Goal: Communication & Community: Answer question/provide support

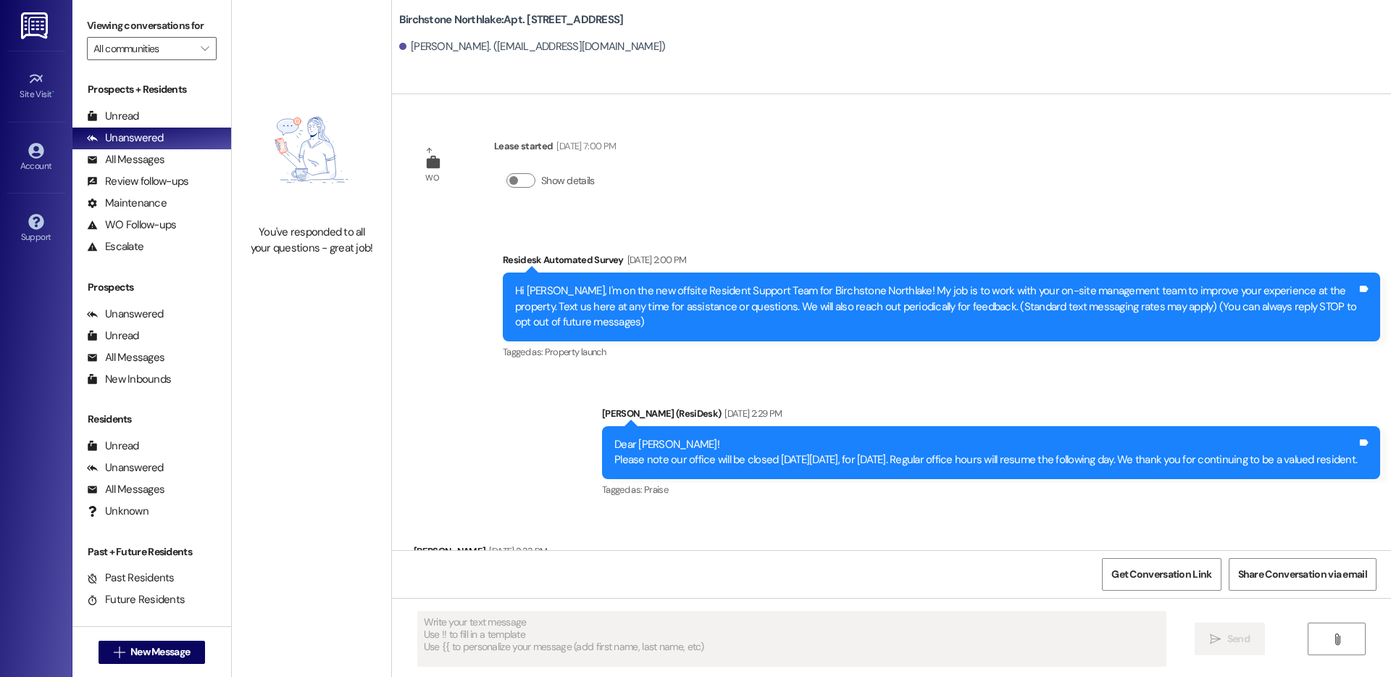
type textarea "Fetching suggested responses. Please feel free to read through the conversation…"
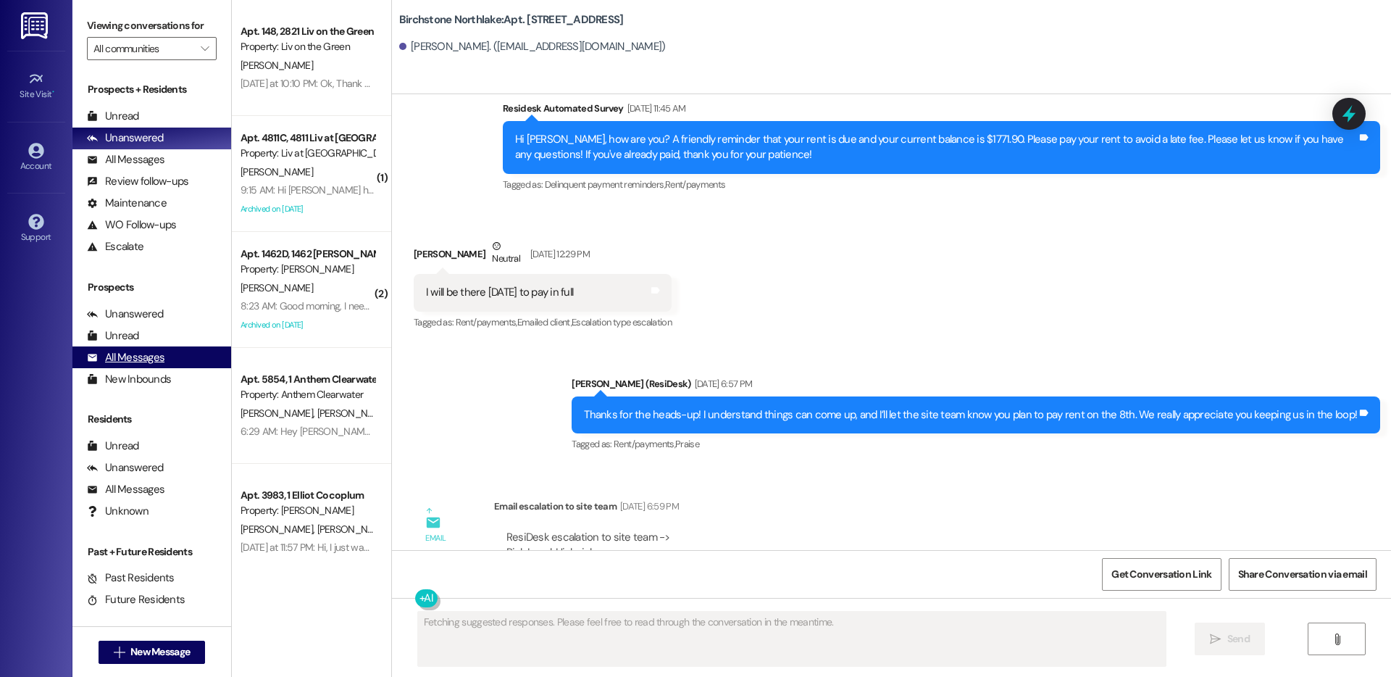
scroll to position [4434, 0]
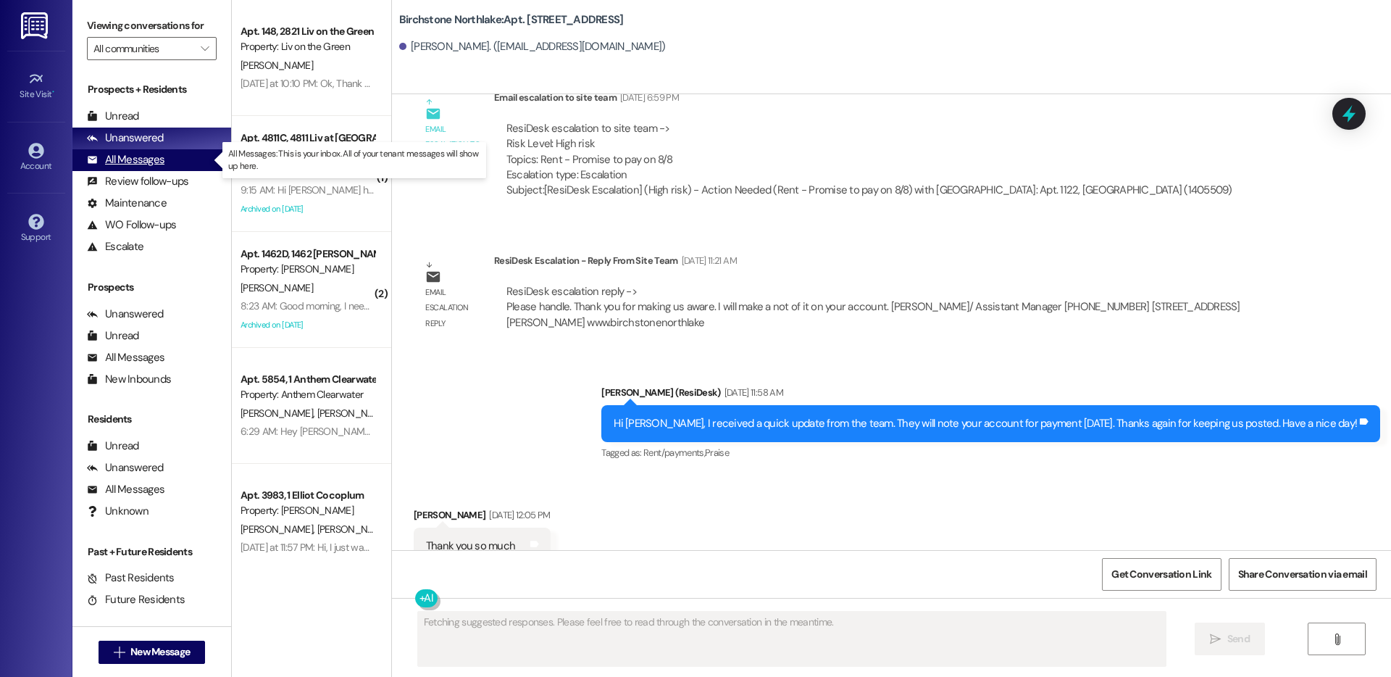
click at [143, 164] on div "All Messages" at bounding box center [126, 159] width 78 height 15
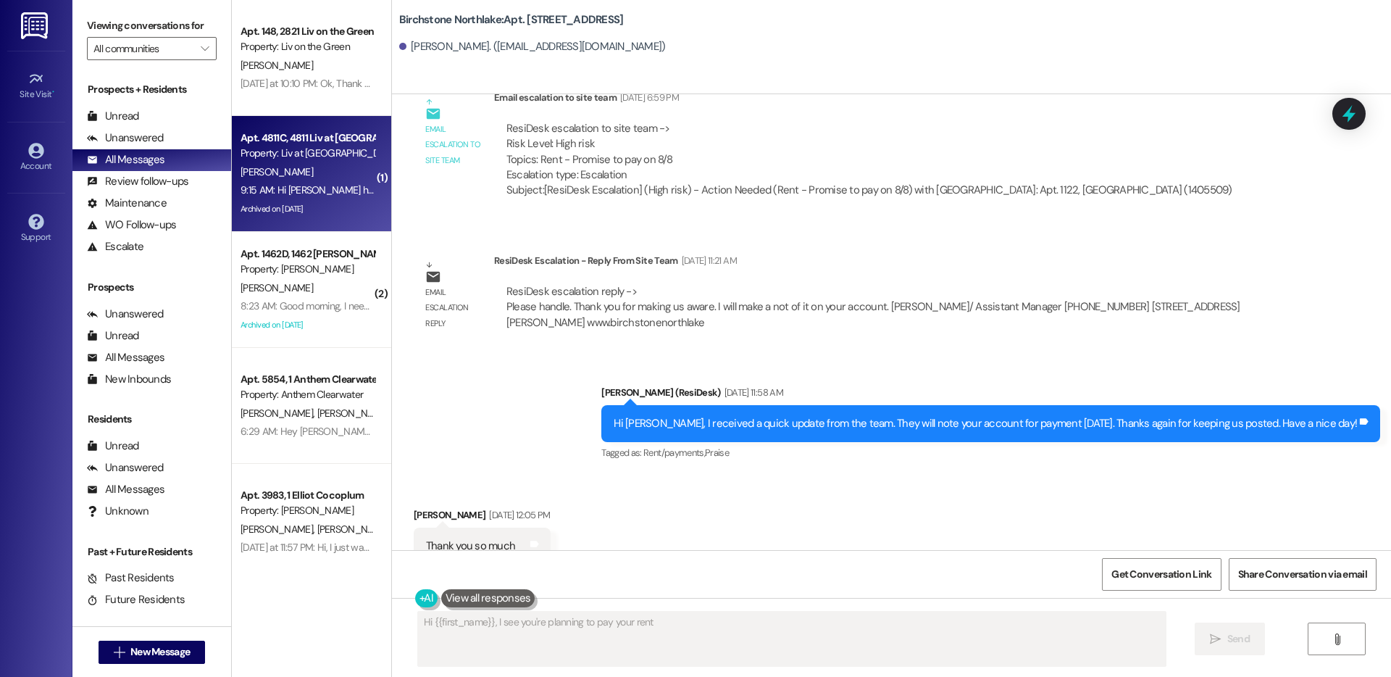
type textarea "Hi {{first_name}}, I see you're planning to pay your rent"
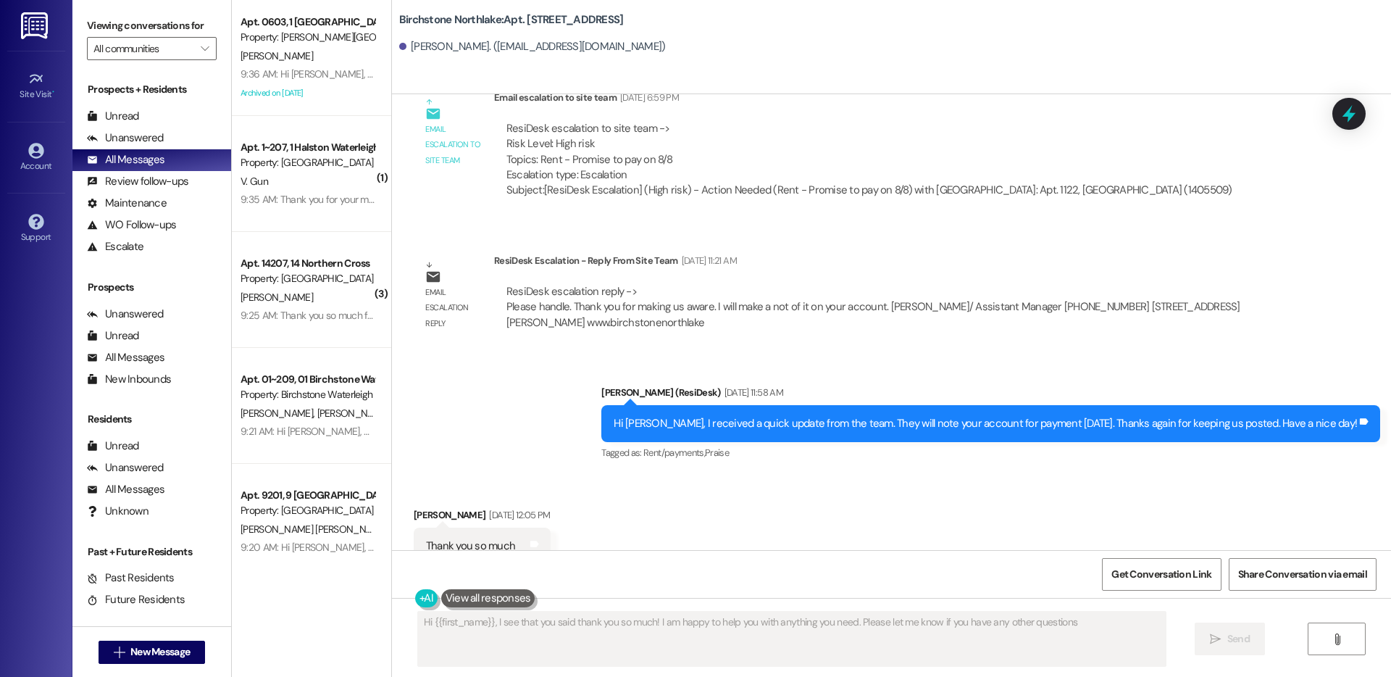
type textarea "Hi {{first_name}}, I see that you said thank you so much! I am happy to help yo…"
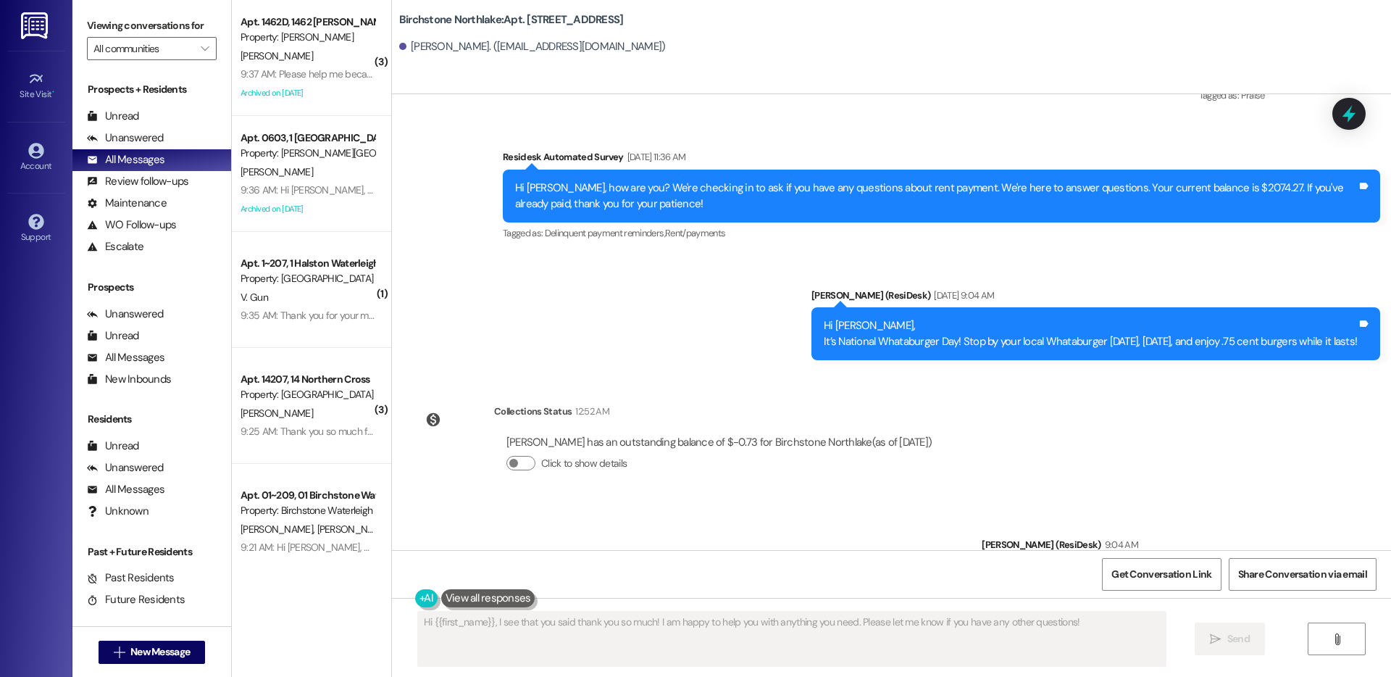
scroll to position [5098, 0]
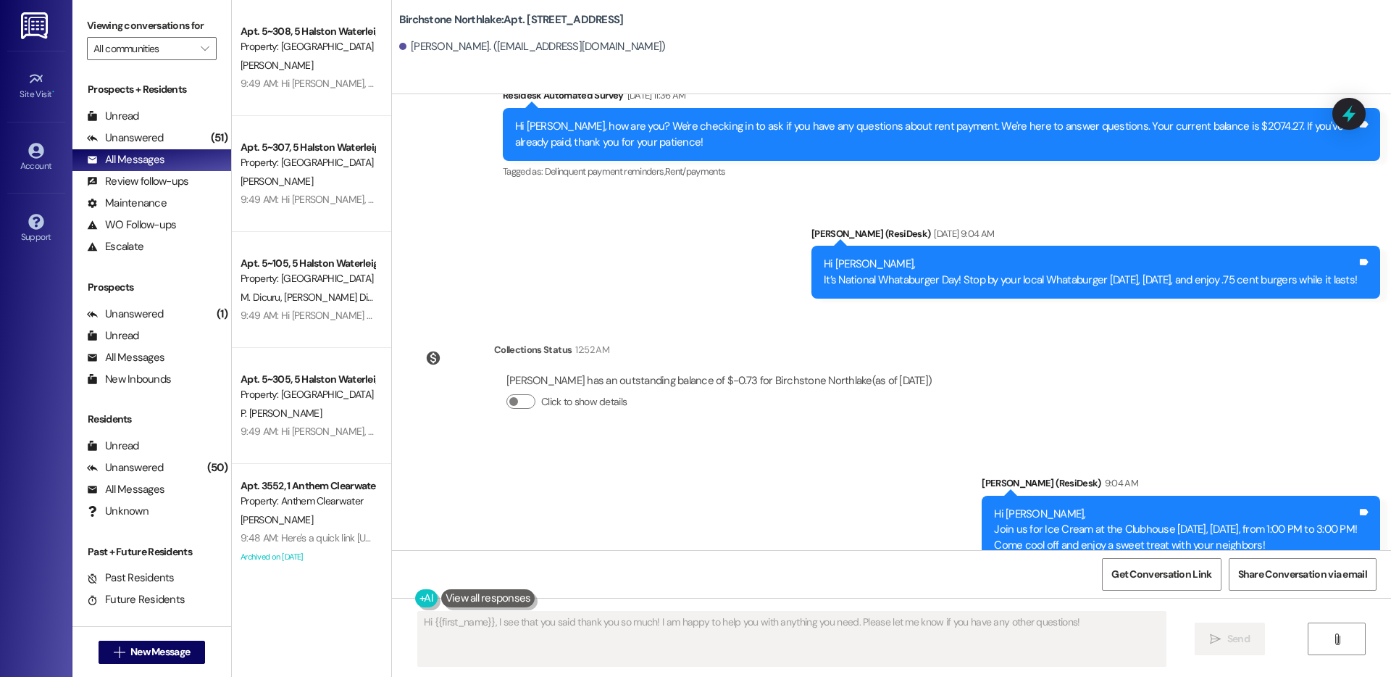
click at [1201, 380] on div "WO Lease started Aug 07, 2024 at 7:00 PM Show details Survey, sent via SMS Resi…" at bounding box center [891, 322] width 999 height 456
